Goal: Task Accomplishment & Management: Use online tool/utility

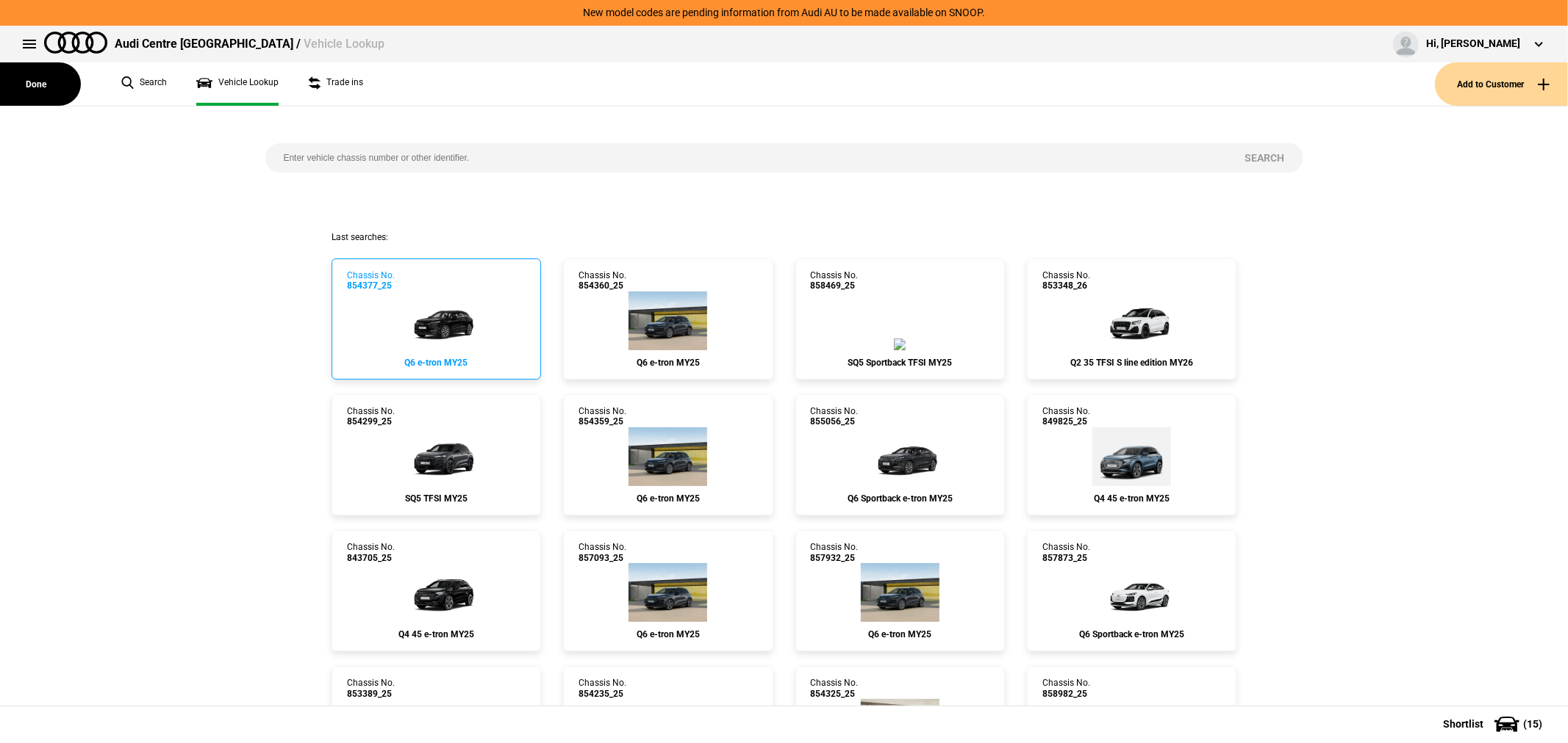
click at [422, 303] on img at bounding box center [435, 321] width 88 height 59
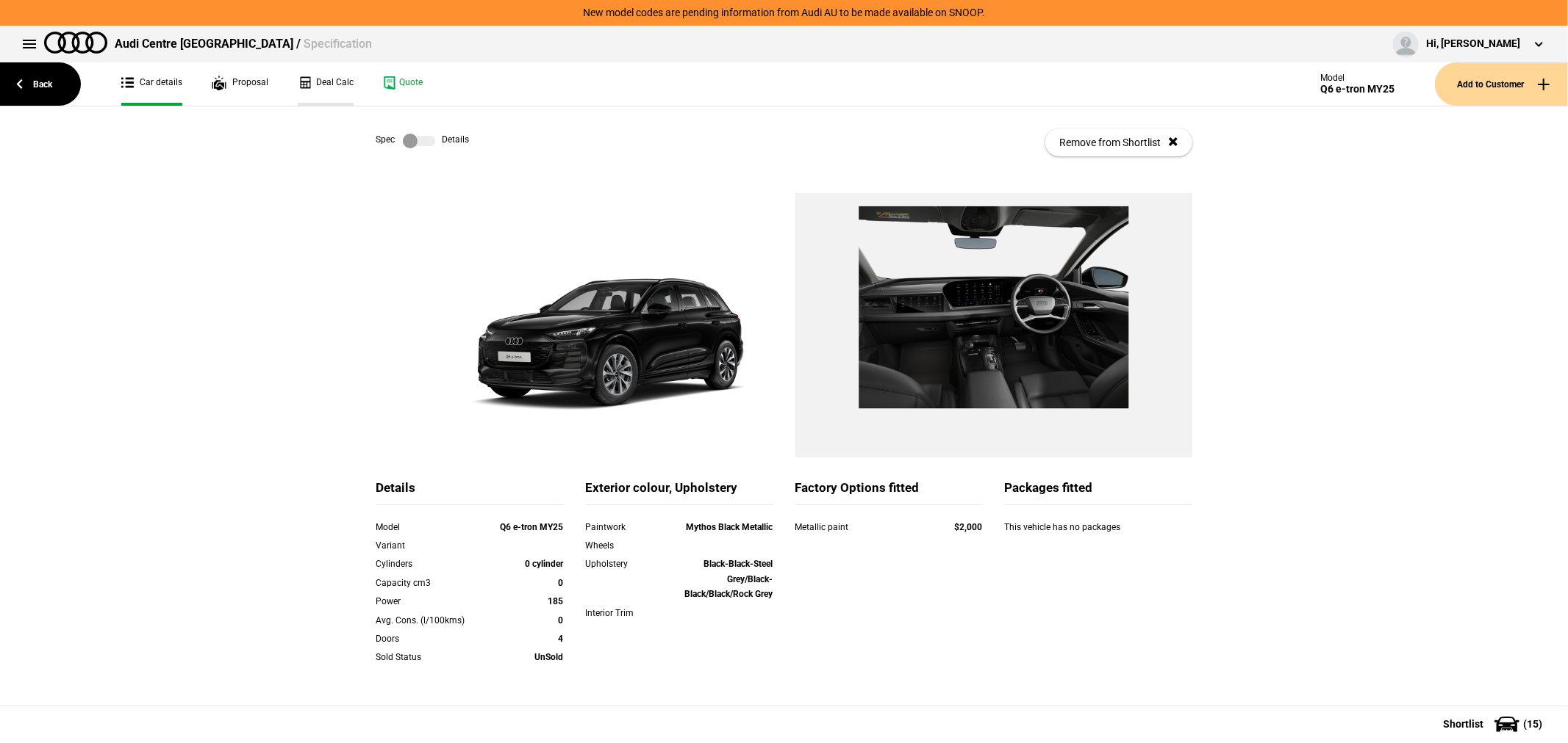
click at [326, 83] on link "Deal Calc" at bounding box center [326, 84] width 56 height 43
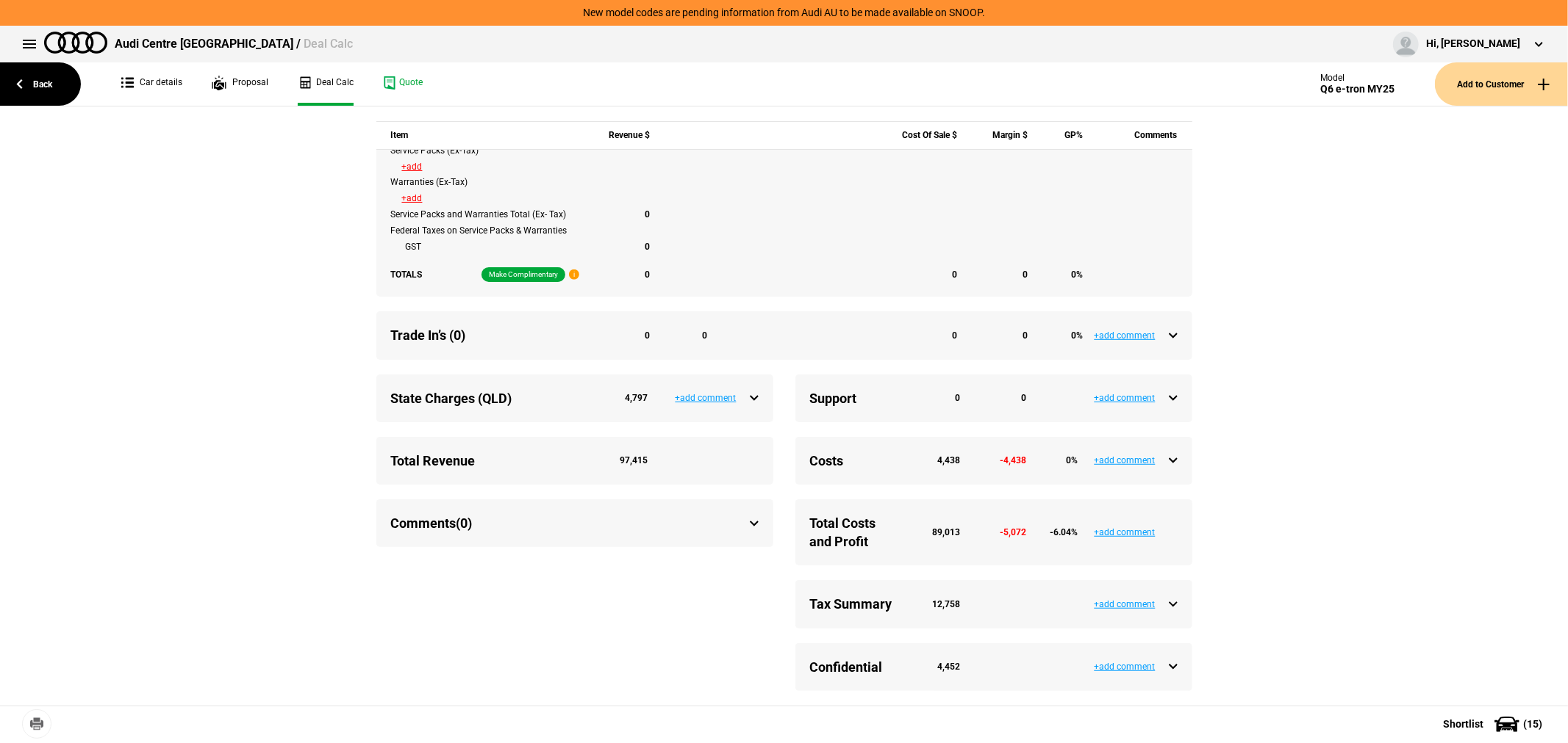
scroll to position [729, 0]
click at [1167, 458] on div "Costs 4,438 -4,438 0 %" at bounding box center [994, 461] width 368 height 18
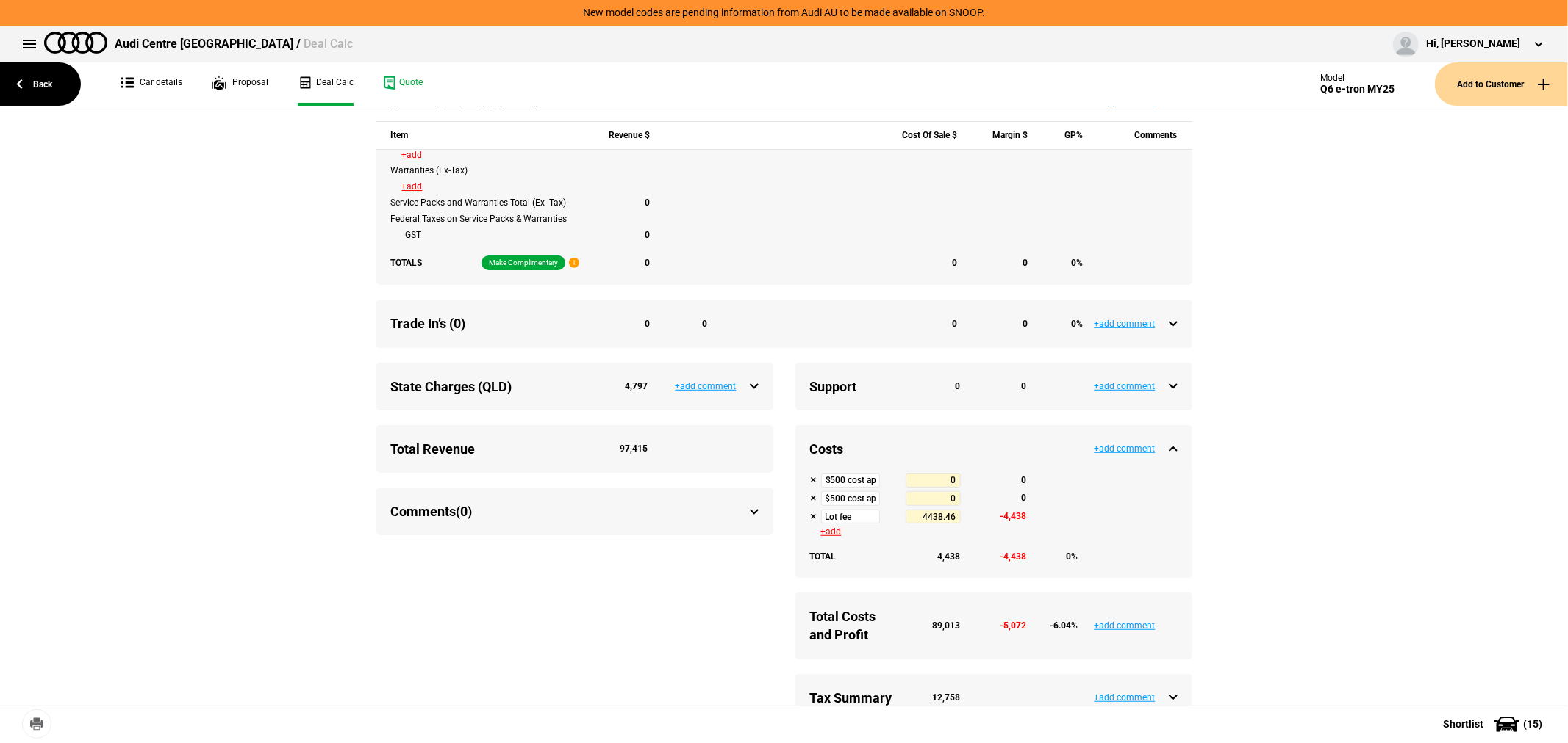
click at [1167, 458] on div "Costs 4,438 -4,438 0 %" at bounding box center [994, 449] width 368 height 18
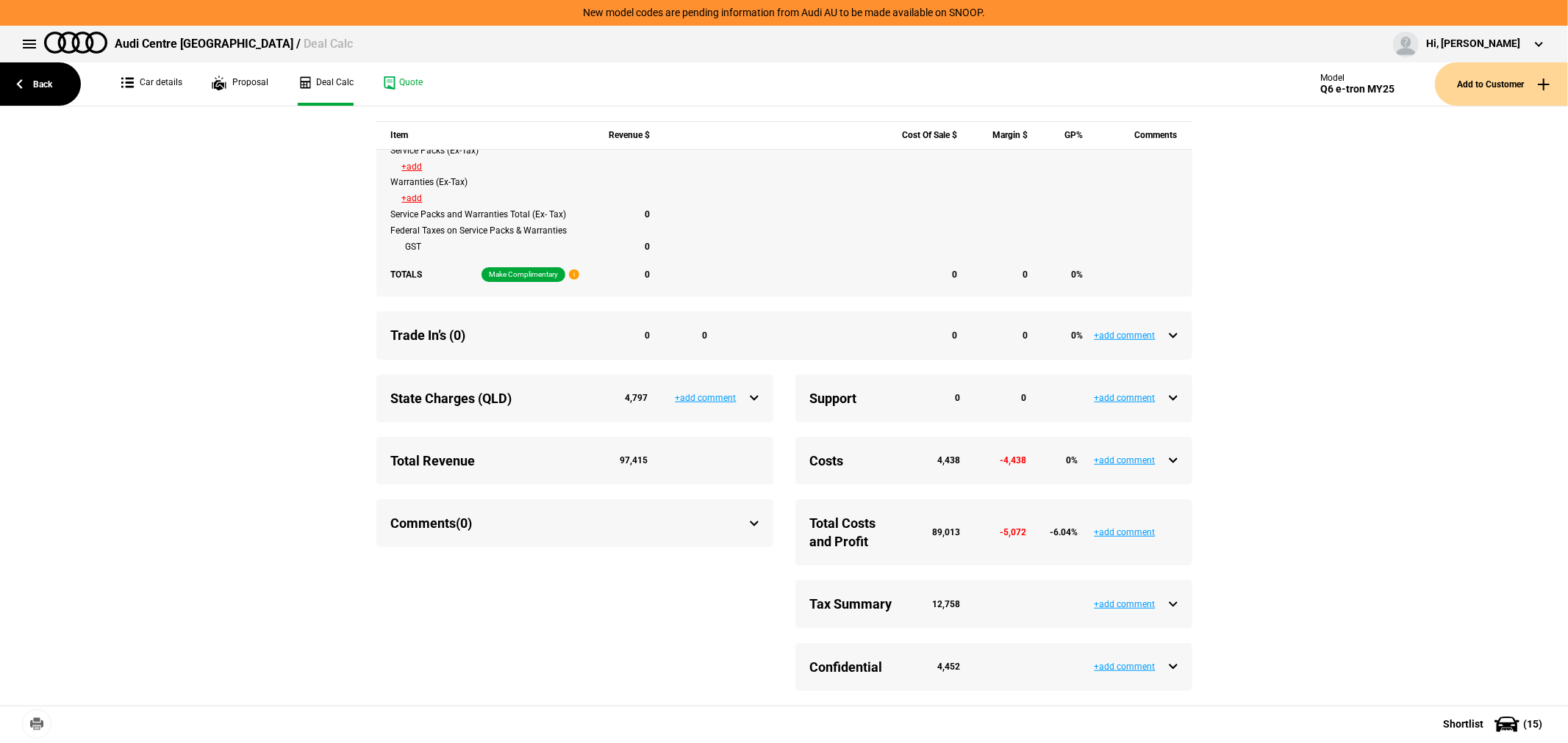
click at [1161, 600] on div "Tax Summary 12,758" at bounding box center [994, 604] width 368 height 18
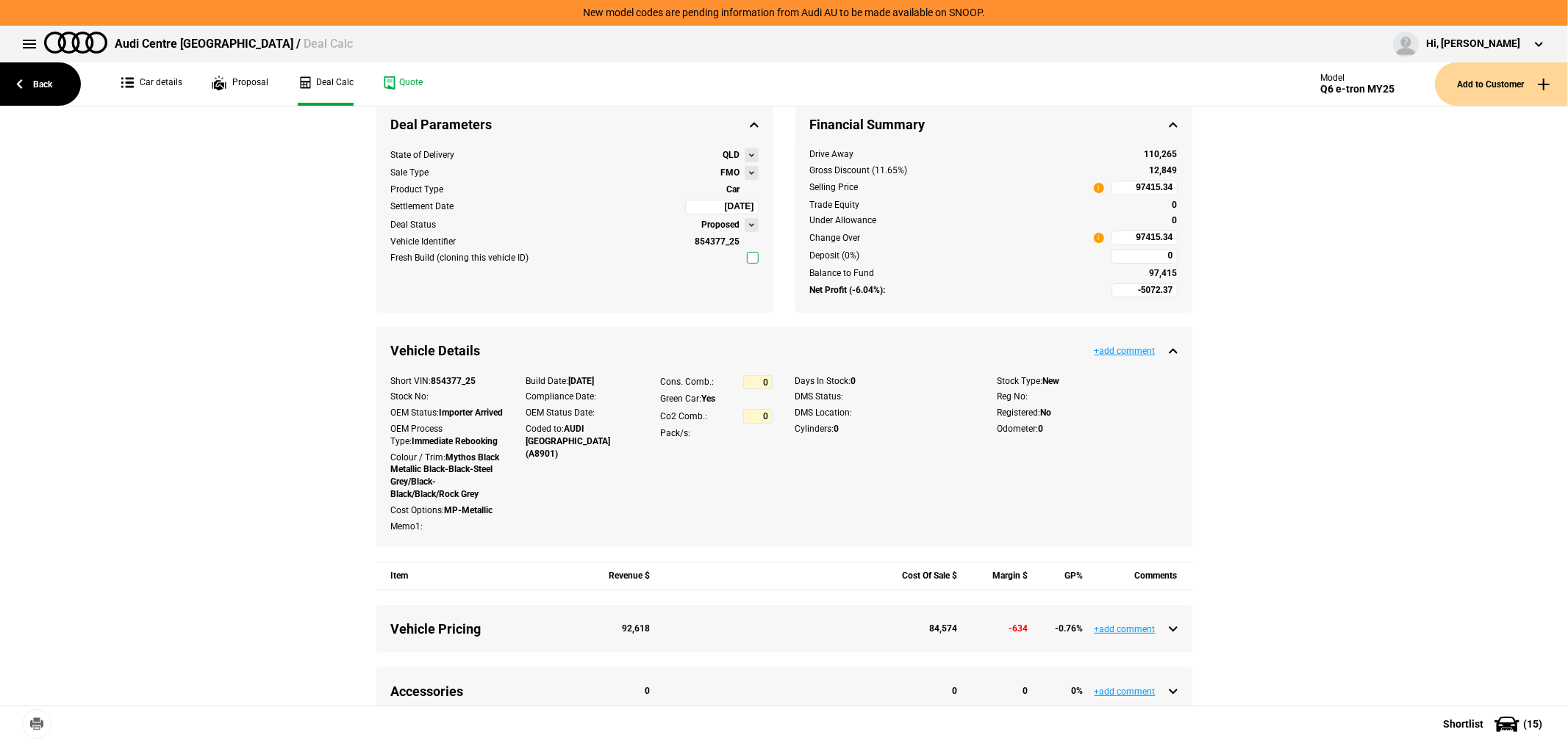
scroll to position [0, 0]
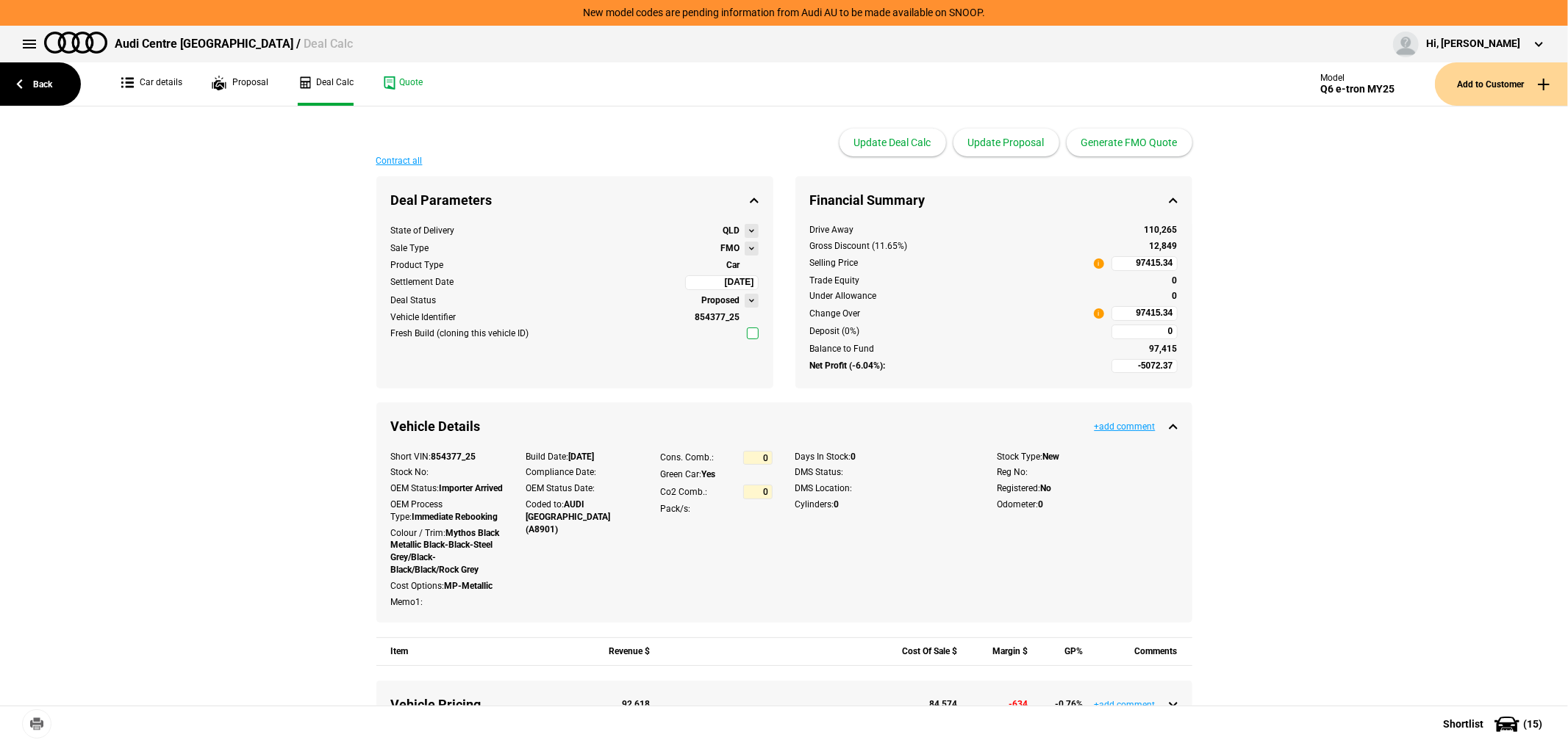
click at [1122, 312] on input "97415.34" at bounding box center [1144, 314] width 66 height 15
type input "97415.34"
type input "-5771.91"
type input "96415"
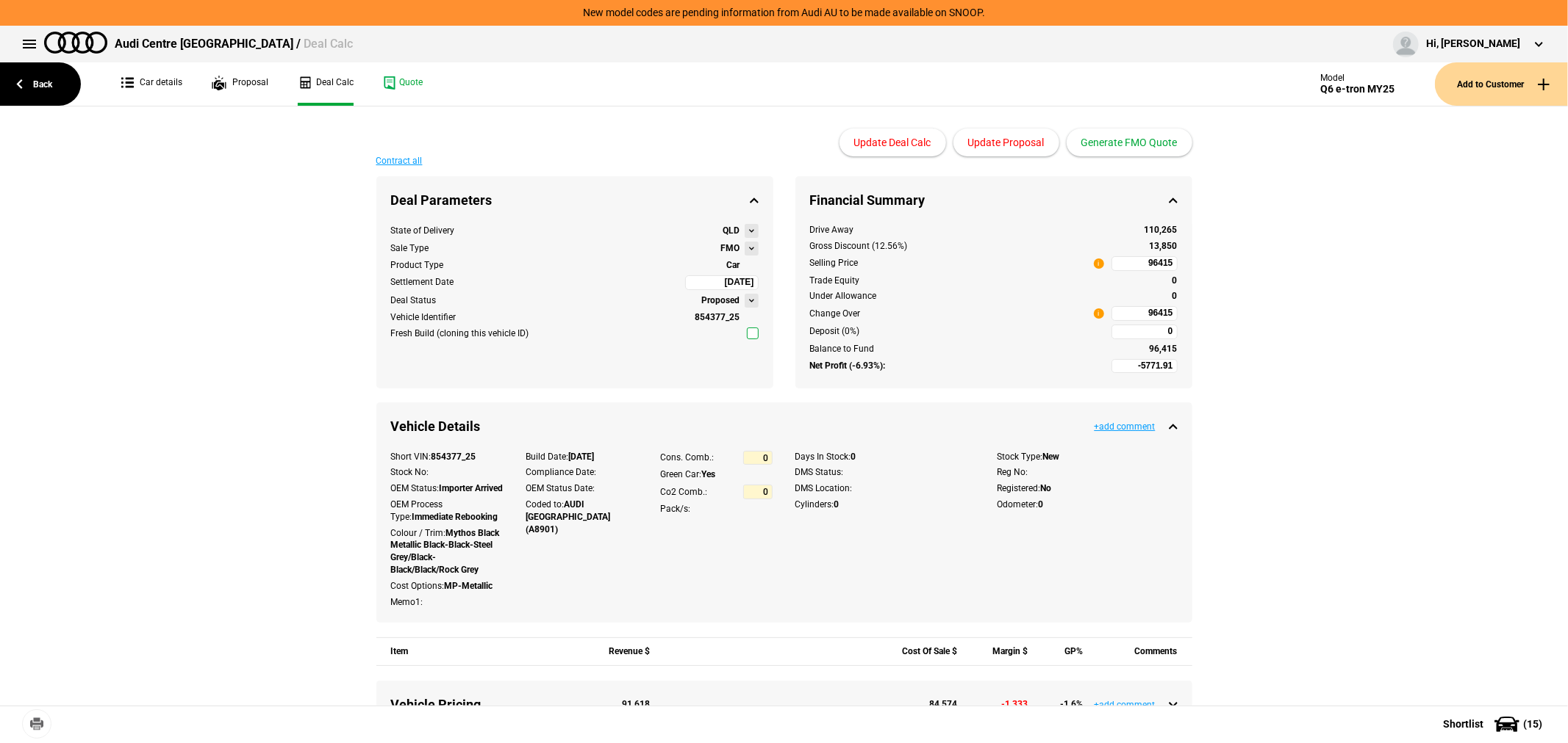
type input "-6100.69"
type input "96000"
type input "-5887.29"
type input "96250"
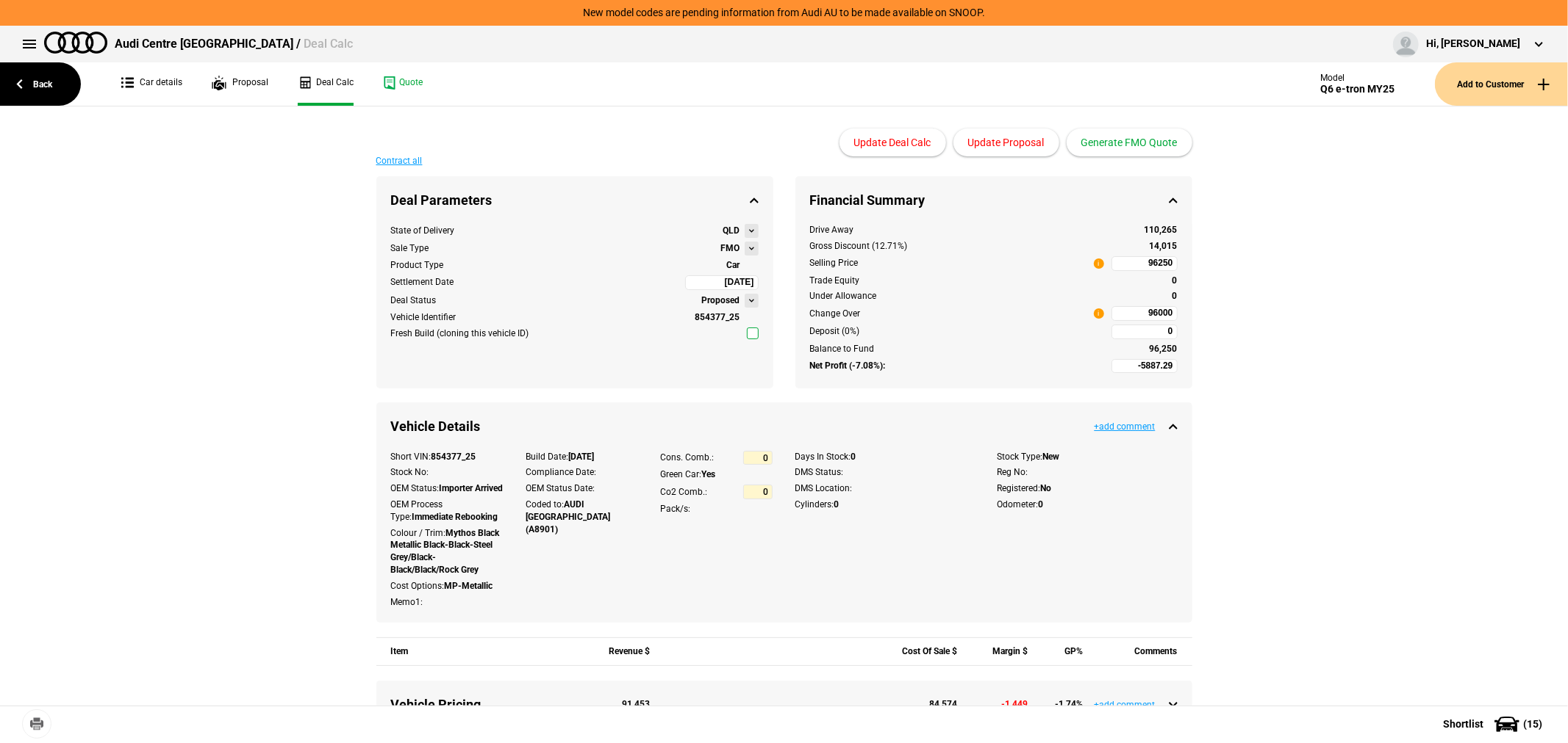
type input "96250"
type input "-6100.69"
type input "96000"
click at [990, 138] on button "Update Proposal" at bounding box center [1006, 143] width 106 height 28
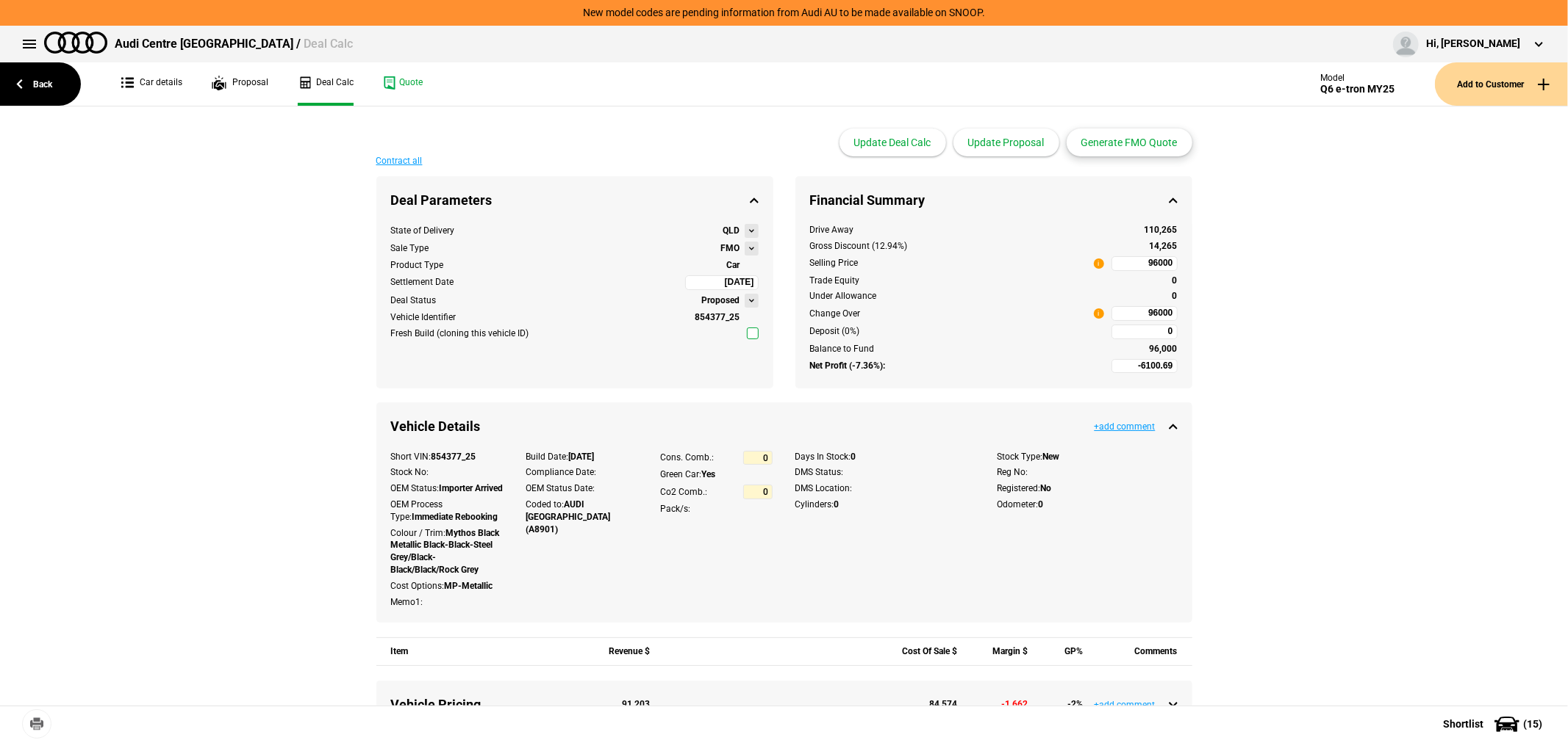
click at [1149, 153] on button "Generate FMO Quote" at bounding box center [1129, 143] width 126 height 28
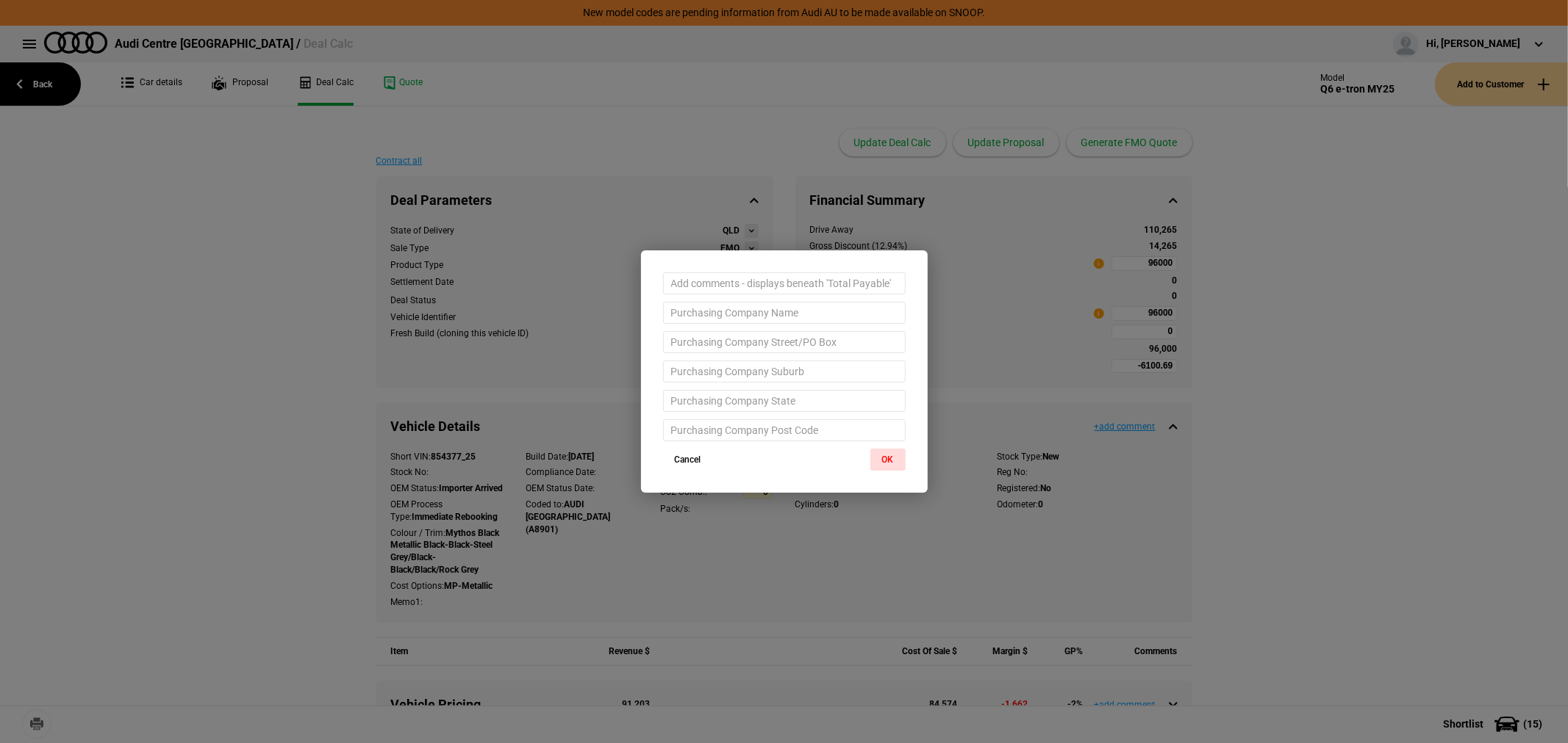
click at [892, 447] on div at bounding box center [784, 349] width 286 height 199
click at [892, 458] on button "OK" at bounding box center [888, 459] width 35 height 22
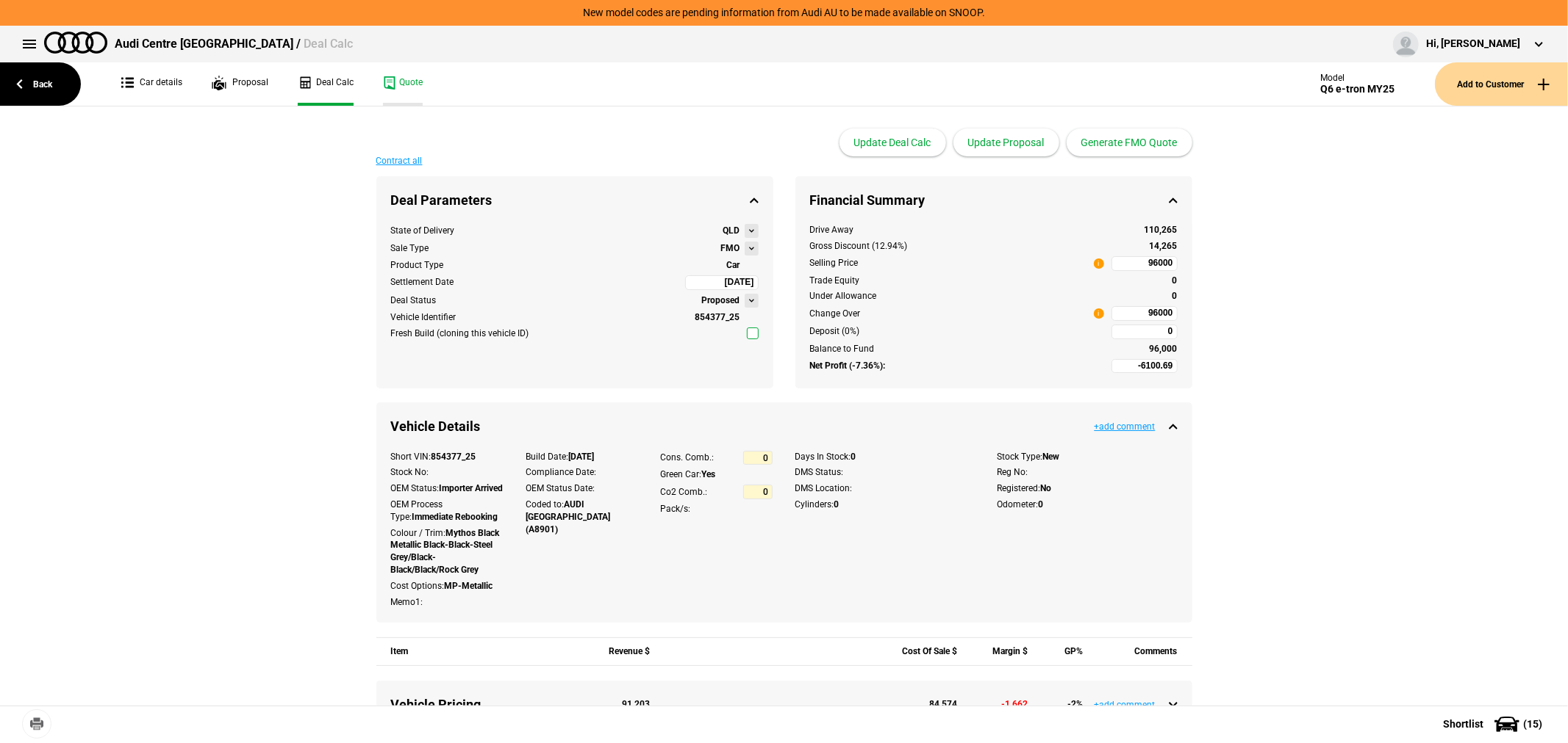
click at [419, 77] on link "Quote" at bounding box center [403, 84] width 39 height 43
click at [62, 70] on link "Back" at bounding box center [40, 84] width 81 height 43
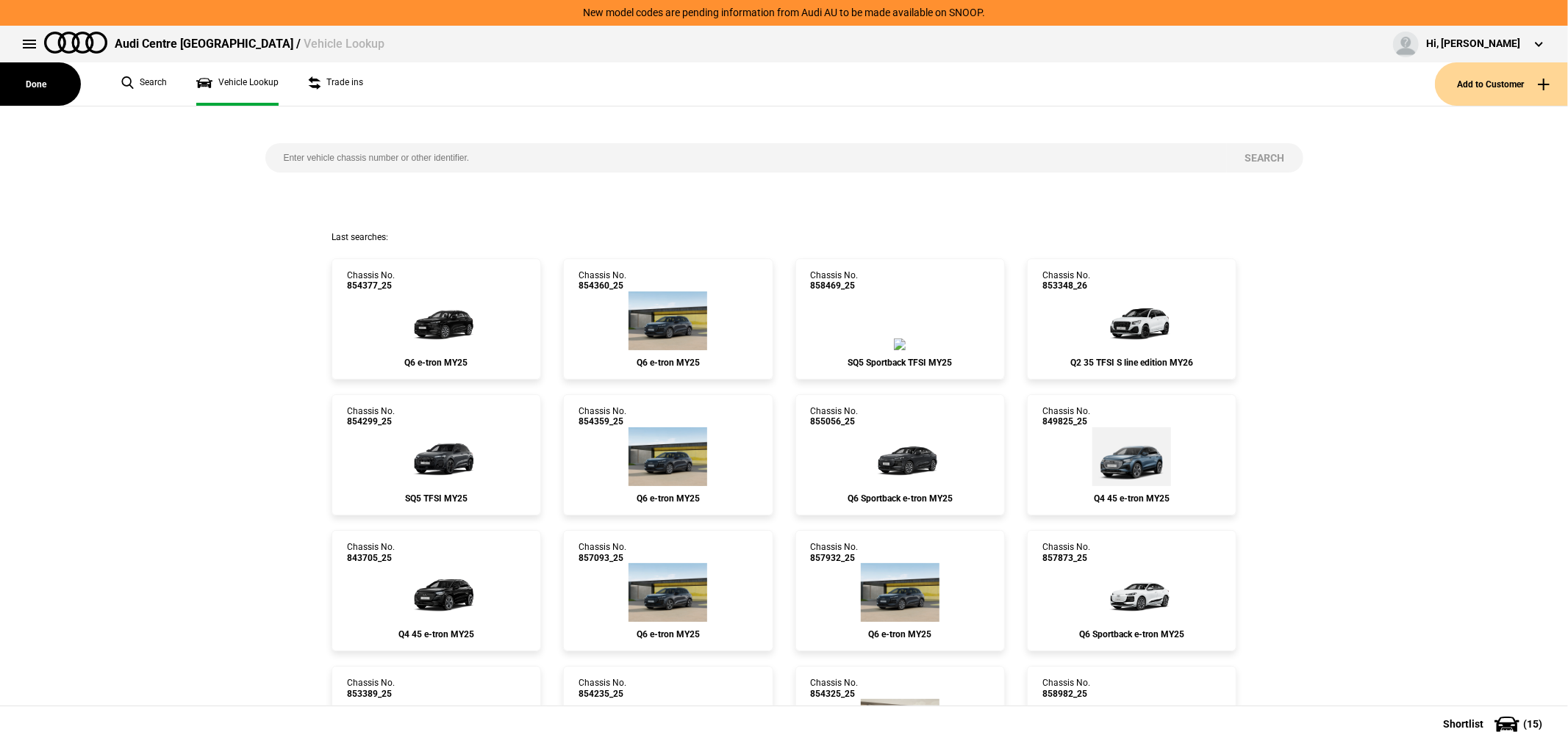
click at [463, 155] on input "search" at bounding box center [746, 158] width 962 height 30
type input "849818"
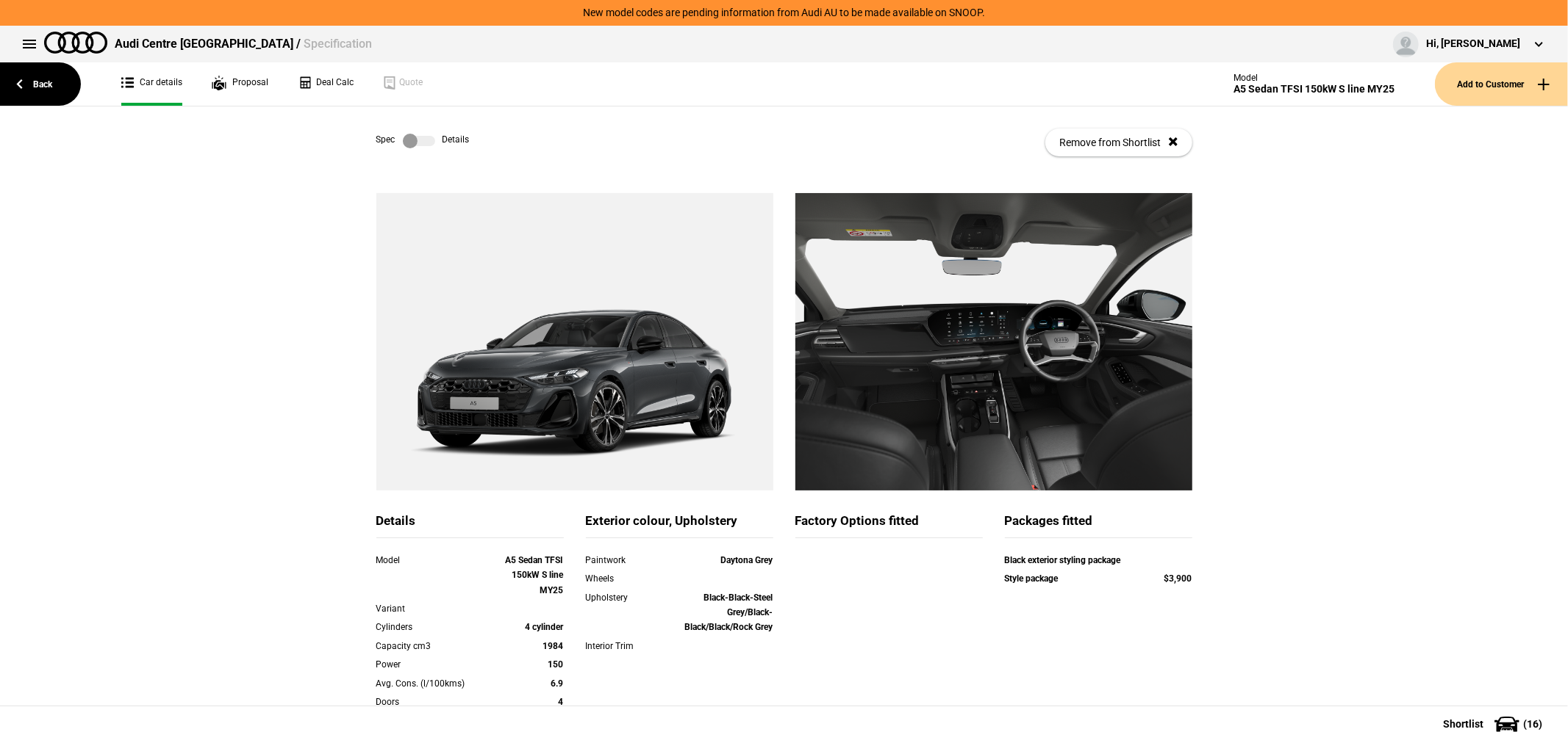
click at [403, 138] on label at bounding box center [418, 141] width 32 height 15
